Goal: Task Accomplishment & Management: Manage account settings

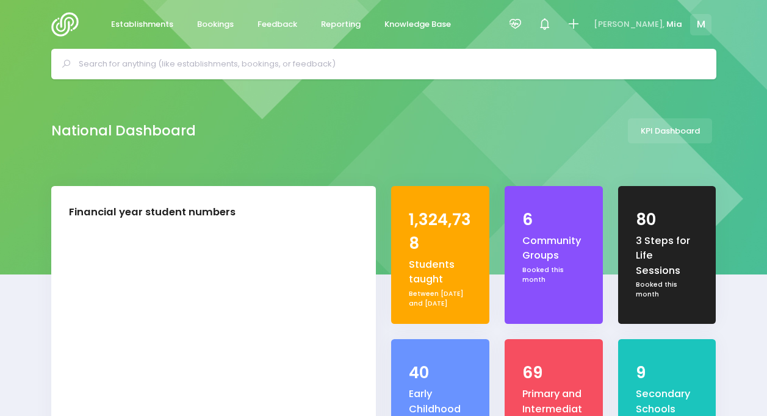
select select "5"
click at [522, 23] on icon at bounding box center [515, 24] width 14 height 14
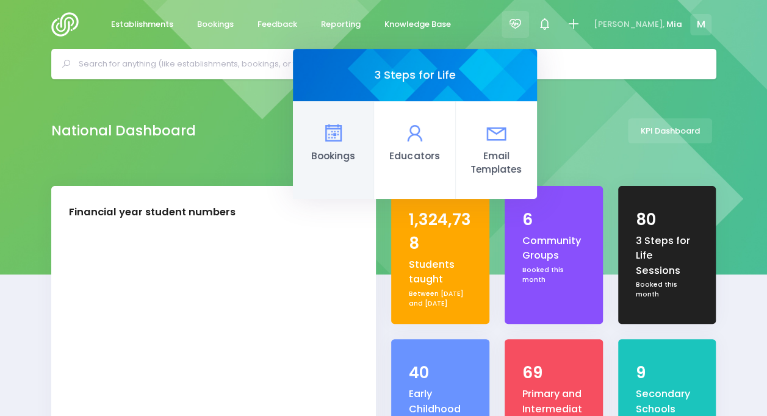
click at [374, 143] on link "Bookings" at bounding box center [333, 150] width 81 height 98
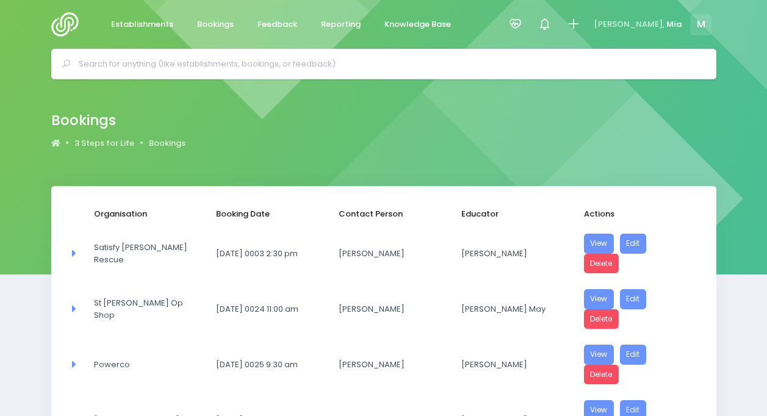
select select "20"
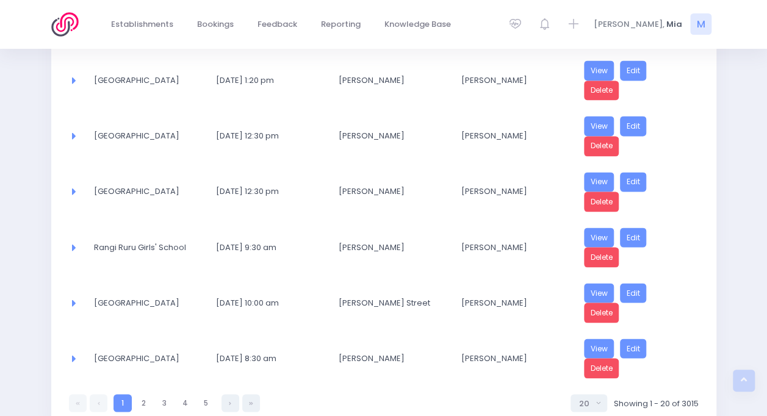
scroll to position [1000, 0]
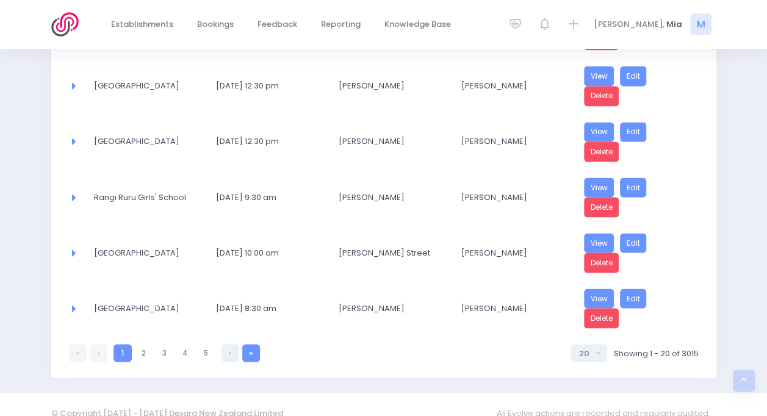
click at [246, 344] on link at bounding box center [251, 353] width 18 height 18
select select "20"
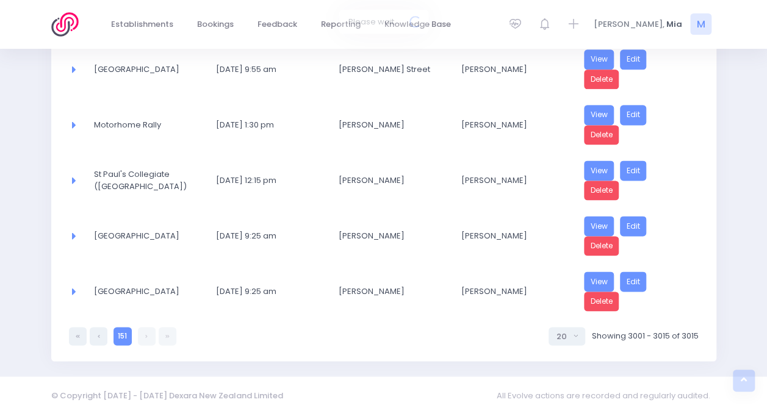
scroll to position [726, 0]
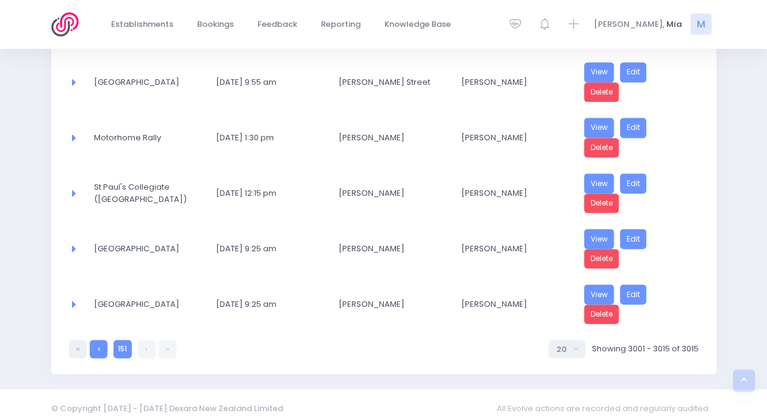
click at [98, 349] on icon at bounding box center [99, 349] width 2 height 0
select select "20"
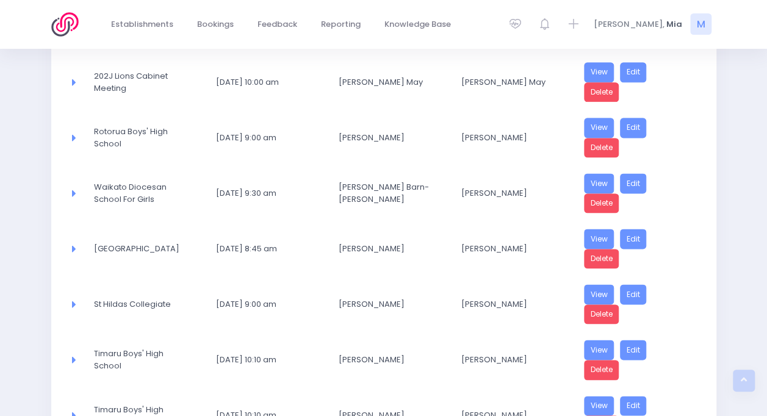
scroll to position [1000, 0]
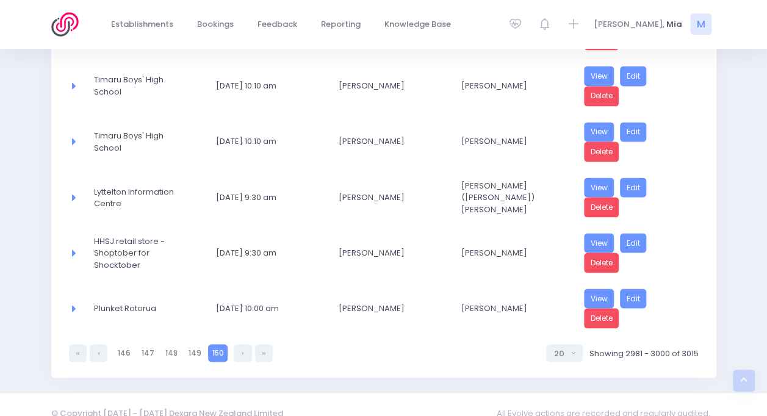
drag, startPoint x: 98, startPoint y: 344, endPoint x: 99, endPoint y: 351, distance: 7.4
click at [96, 344] on link at bounding box center [99, 353] width 18 height 18
select select "20"
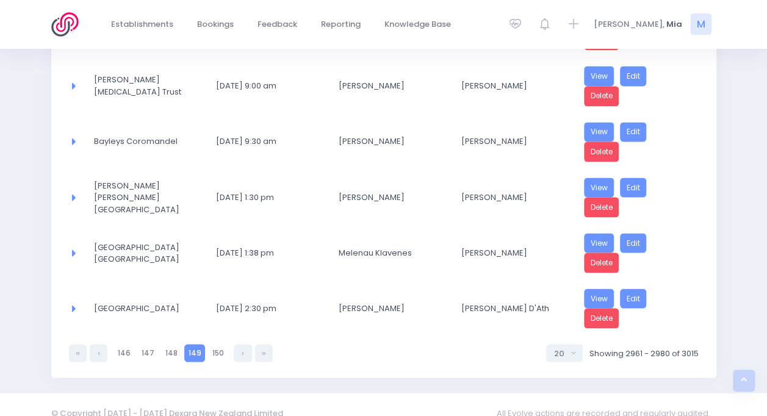
click at [96, 344] on link at bounding box center [99, 353] width 18 height 18
select select "20"
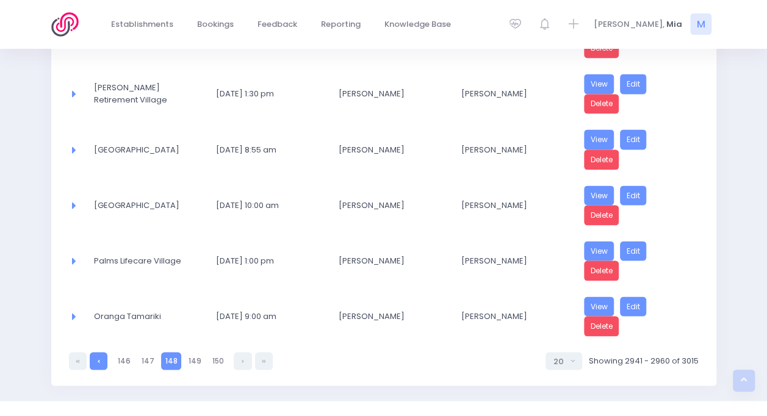
click at [96, 352] on link at bounding box center [99, 361] width 18 height 18
select select "20"
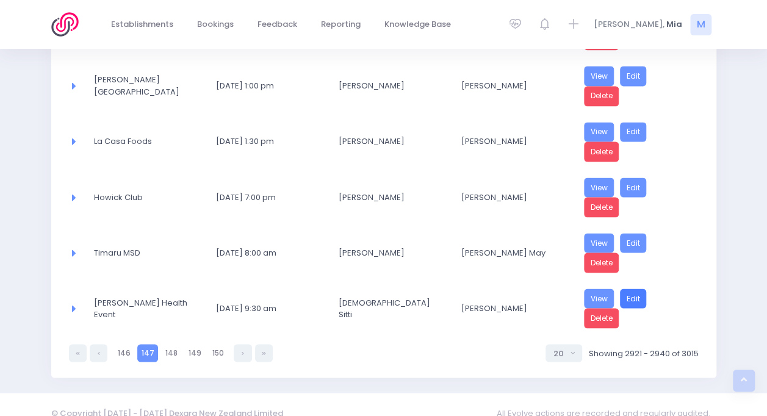
click at [641, 289] on link "Edit" at bounding box center [633, 299] width 27 height 20
click at [597, 289] on link "View" at bounding box center [599, 299] width 30 height 20
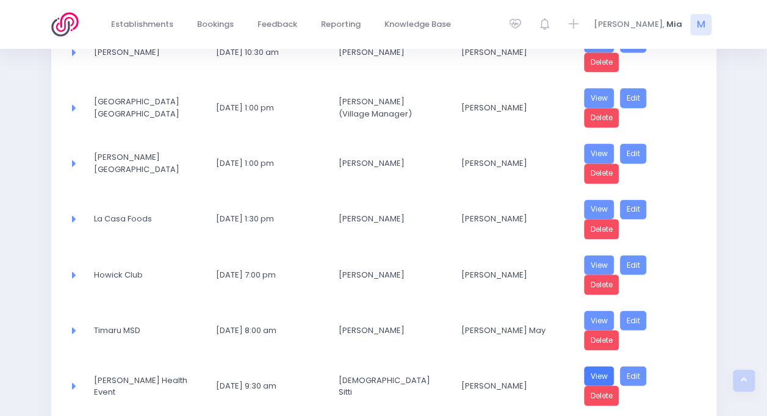
scroll to position [922, 0]
